Goal: Information Seeking & Learning: Learn about a topic

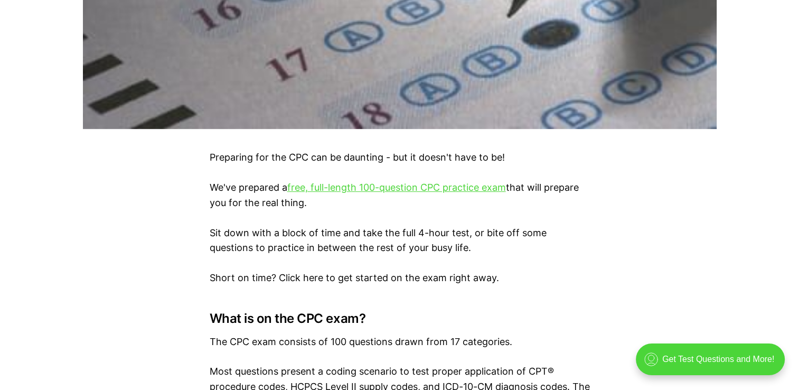
scroll to position [609, 0]
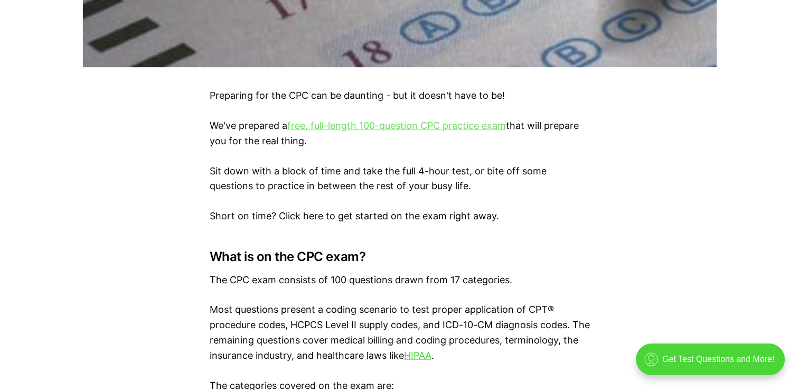
click at [445, 130] on link "free, full-length 100-question CPC practice exam" at bounding box center [396, 125] width 219 height 11
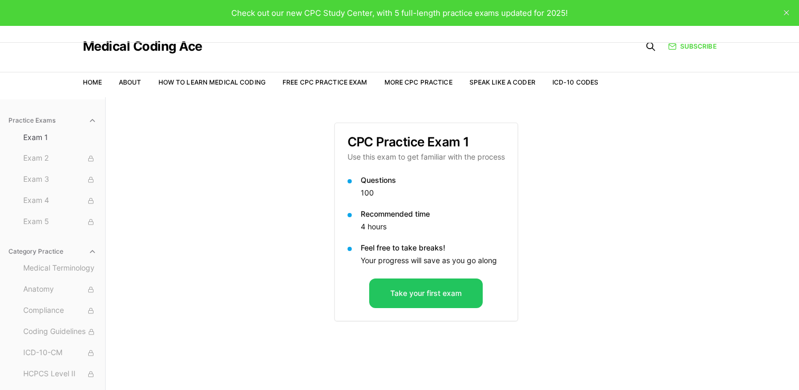
drag, startPoint x: 798, startPoint y: 61, endPoint x: 783, endPoint y: 136, distance: 76.9
click at [783, 136] on div "Medical Coding Ace Home About How to Learn Medical Coding Free CPC Practice Exa…" at bounding box center [399, 255] width 799 height 461
click at [284, 173] on div "Practice Exams Exam 1 Exam 2 Exam 3 Exam 4 Exam 5 Category Practice Medical Ter…" at bounding box center [399, 292] width 799 height 390
drag, startPoint x: 106, startPoint y: 215, endPoint x: 101, endPoint y: 251, distance: 36.2
click at [101, 251] on div "Practice Exams Exam 1 Exam 2 Exam 3 Exam 4 Exam 5 Category Practice Medical Ter…" at bounding box center [399, 292] width 799 height 390
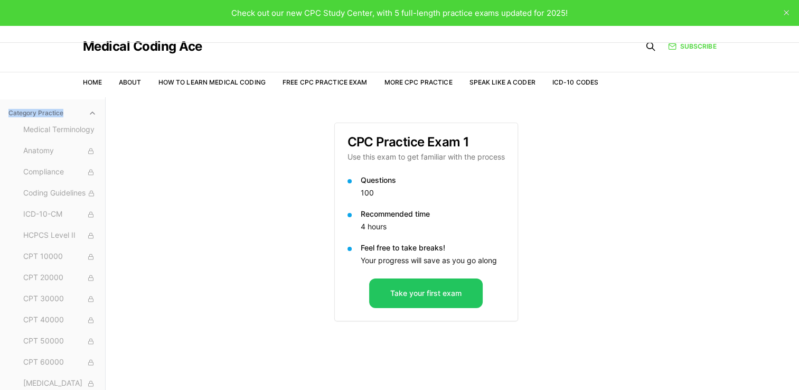
scroll to position [161, 0]
click at [323, 77] on nav "Home About How to Learn Medical Coding Free CPC Practice Exam More CPC Practice…" at bounding box center [341, 83] width 516 height 30
click at [389, 79] on link "More CPC Practice" at bounding box center [418, 82] width 68 height 8
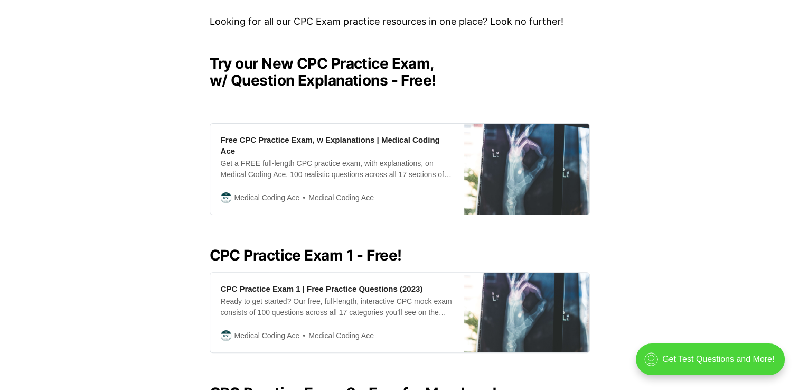
scroll to position [260, 0]
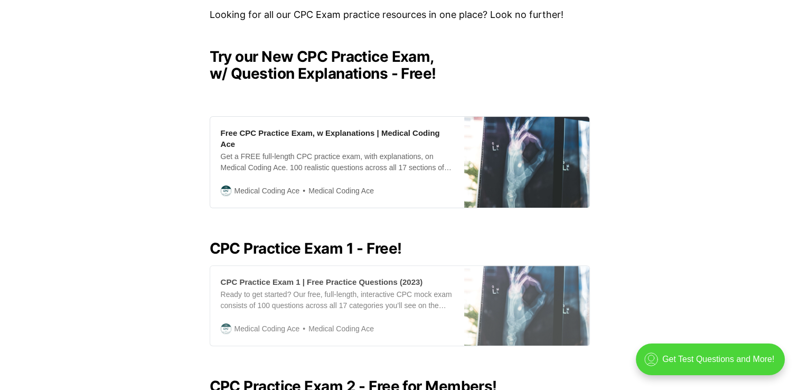
click at [262, 289] on div "Ready to get started? Our free, full-length, interactive CPC mock exam consists…" at bounding box center [337, 300] width 233 height 22
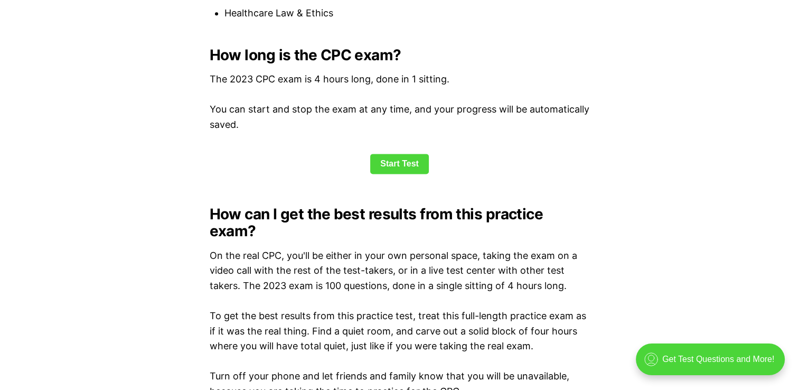
scroll to position [1402, 0]
